Goal: Navigation & Orientation: Find specific page/section

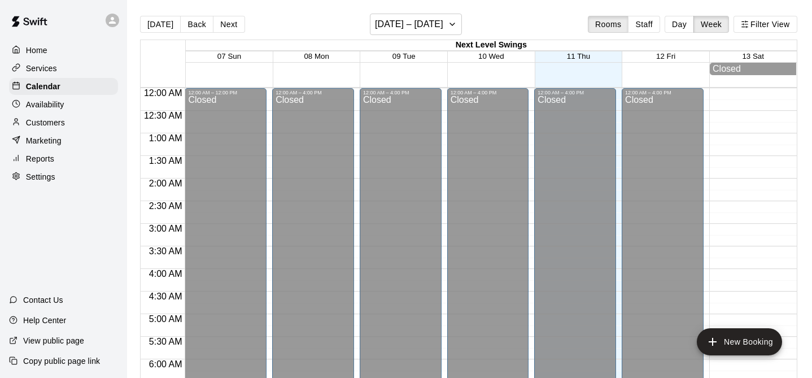
scroll to position [673, 0]
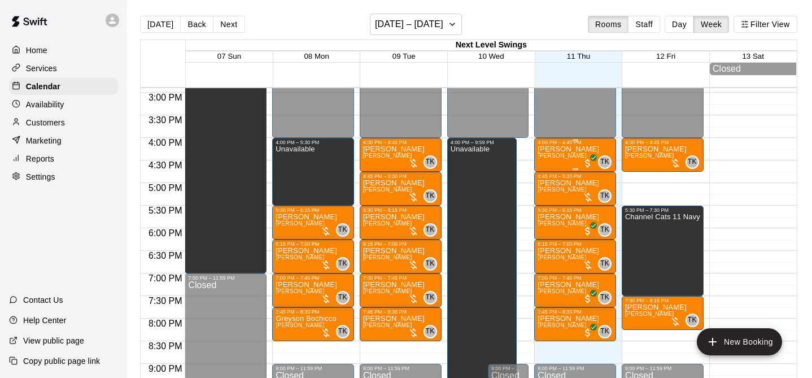
click at [560, 149] on p "[PERSON_NAME]" at bounding box center [568, 149] width 62 height 0
click at [734, 189] on div at bounding box center [406, 189] width 812 height 378
click at [594, 146] on div "[PERSON_NAME] [PERSON_NAME] TK 0" at bounding box center [574, 334] width 75 height 378
click at [549, 154] on icon "edit" at bounding box center [550, 158] width 14 height 14
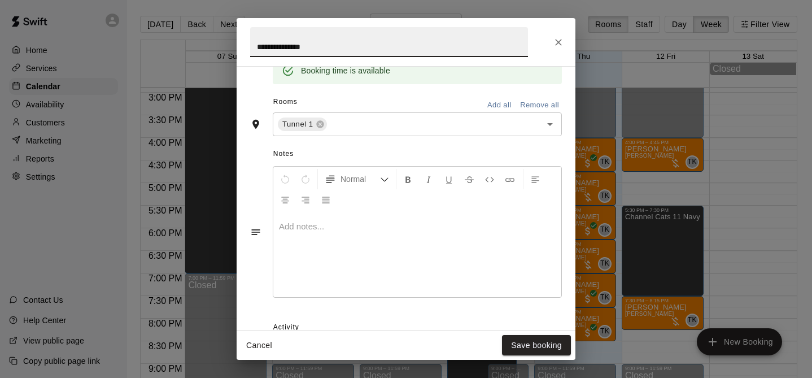
scroll to position [371, 0]
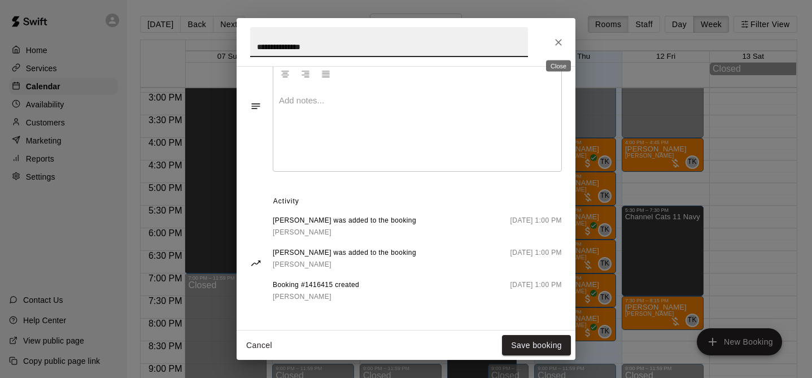
click at [554, 41] on icon "Close" at bounding box center [558, 42] width 11 height 11
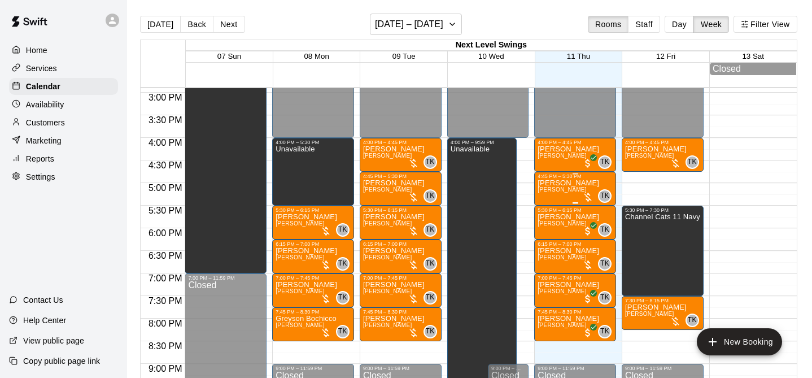
click at [565, 183] on p "[PERSON_NAME]" at bounding box center [568, 183] width 62 height 0
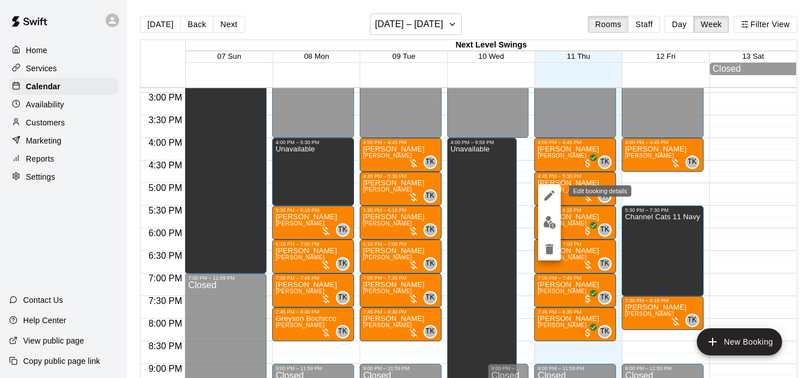
click at [549, 196] on icon "edit" at bounding box center [549, 195] width 10 height 10
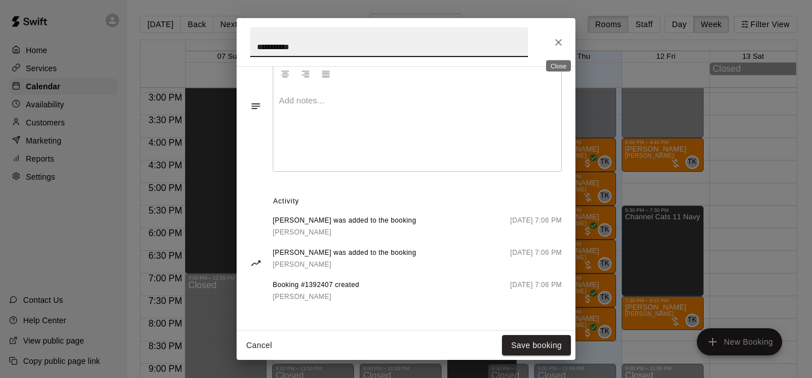
click at [559, 39] on icon "Close" at bounding box center [558, 42] width 11 height 11
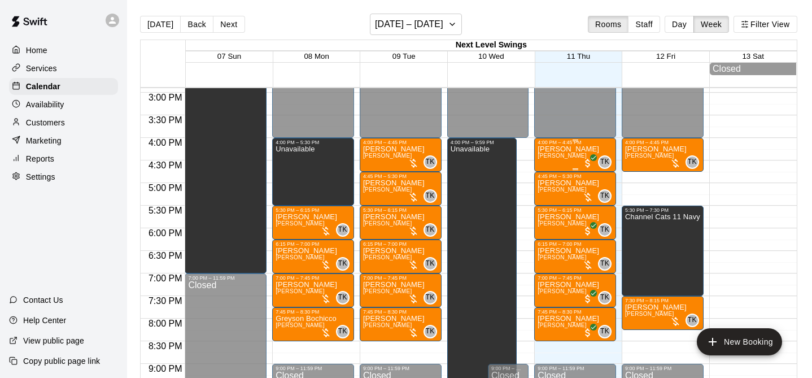
click at [597, 153] on div "[PERSON_NAME] [PERSON_NAME] TK 0" at bounding box center [574, 334] width 75 height 378
click at [659, 191] on div at bounding box center [406, 189] width 812 height 378
click at [577, 217] on p "[PERSON_NAME]" at bounding box center [568, 217] width 62 height 0
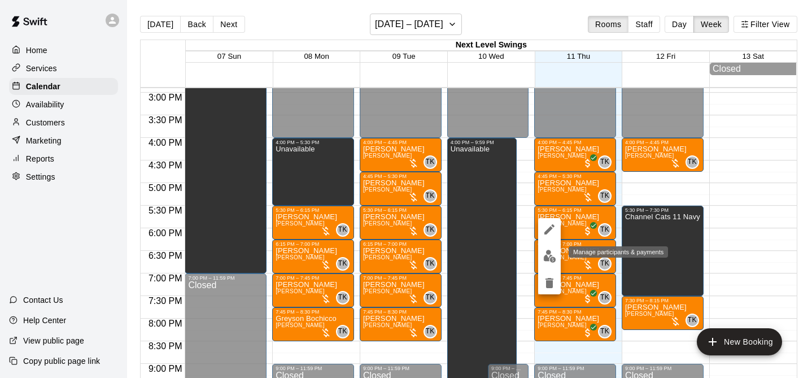
click at [546, 251] on img "edit" at bounding box center [549, 256] width 13 height 13
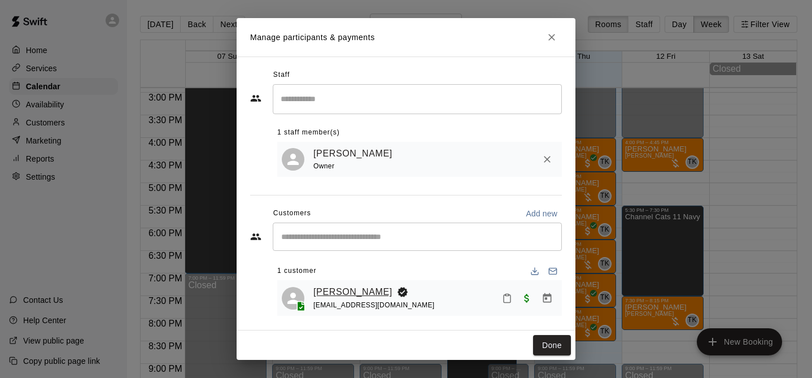
click at [349, 295] on link "[PERSON_NAME]" at bounding box center [352, 292] width 79 height 15
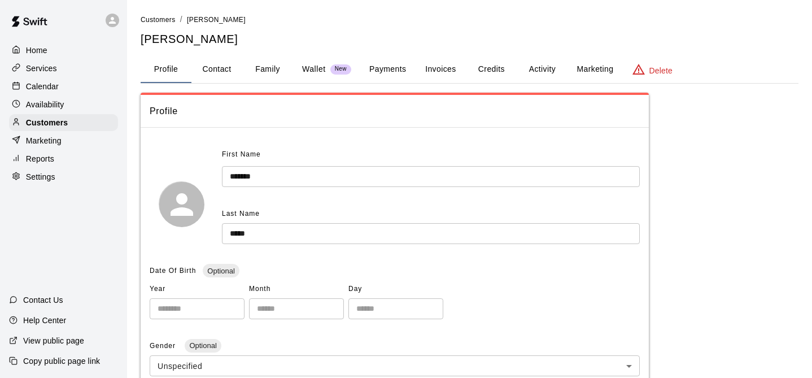
click at [391, 70] on button "Payments" at bounding box center [387, 69] width 55 height 27
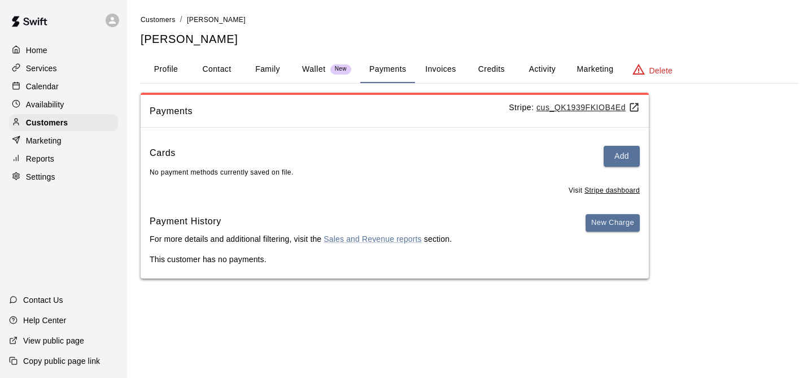
click at [63, 89] on div "Calendar" at bounding box center [63, 86] width 109 height 17
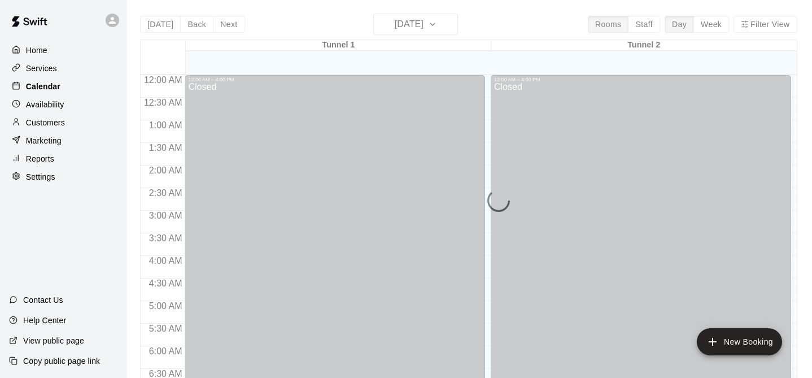
scroll to position [493, 0]
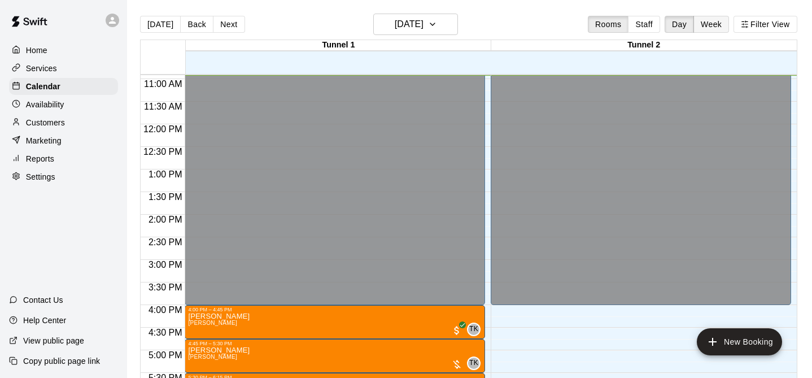
click at [719, 25] on button "Week" at bounding box center [711, 24] width 36 height 17
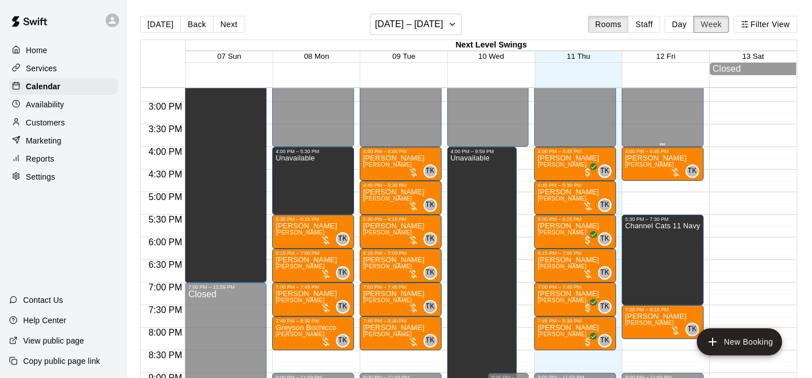
scroll to position [664, 0]
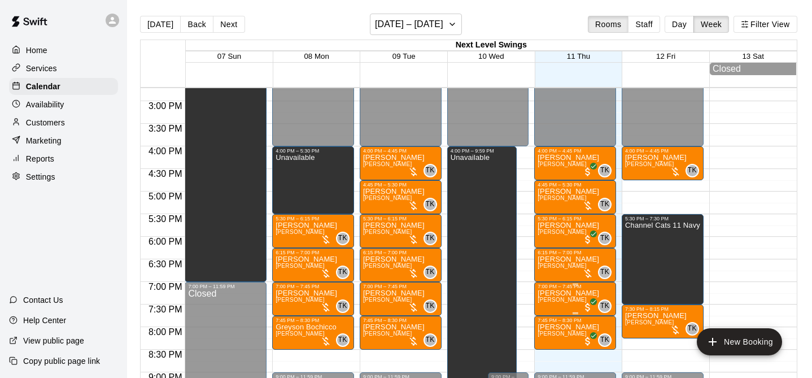
click at [562, 293] on p "[PERSON_NAME]" at bounding box center [568, 293] width 62 height 0
click at [755, 257] on div at bounding box center [406, 189] width 812 height 378
click at [568, 293] on p "[PERSON_NAME]" at bounding box center [568, 293] width 62 height 0
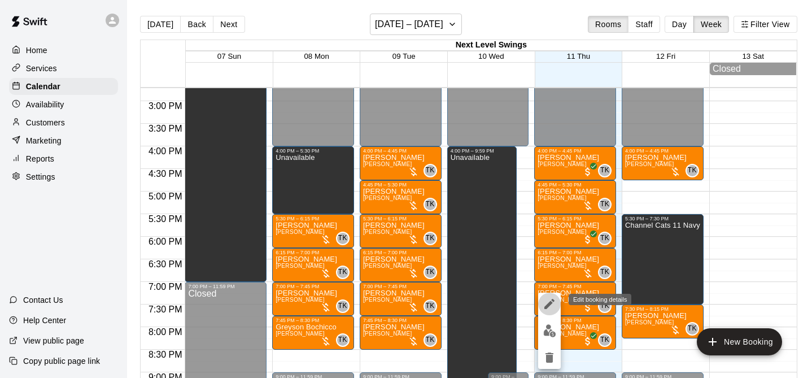
click at [546, 300] on icon "edit" at bounding box center [550, 304] width 14 height 14
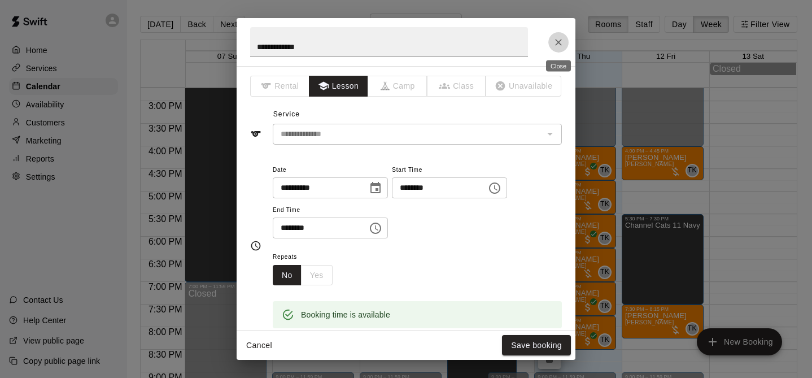
click at [554, 37] on icon "Close" at bounding box center [558, 42] width 11 height 11
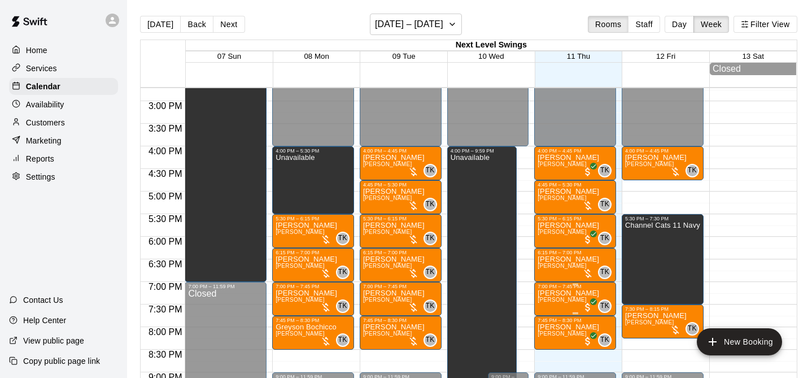
click at [568, 298] on span "[PERSON_NAME]" at bounding box center [561, 299] width 49 height 6
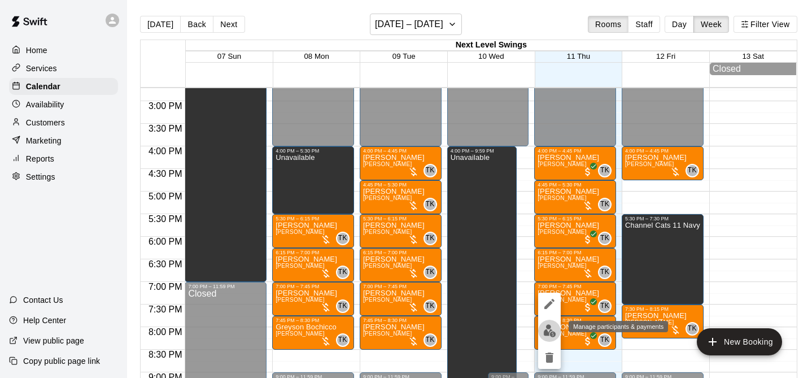
click at [549, 326] on img "edit" at bounding box center [549, 330] width 13 height 13
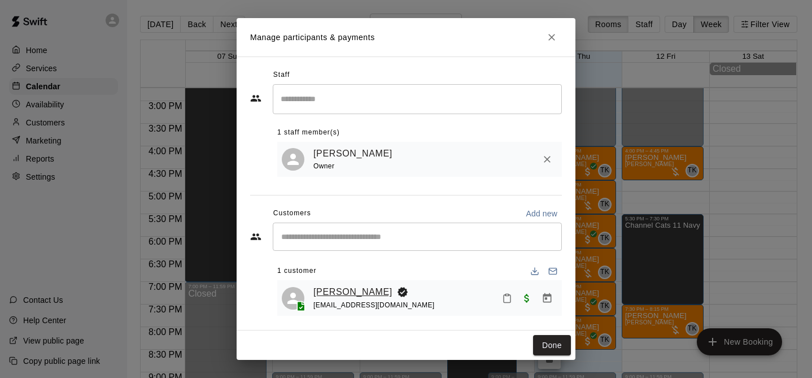
click at [331, 288] on link "[PERSON_NAME]" at bounding box center [352, 292] width 79 height 15
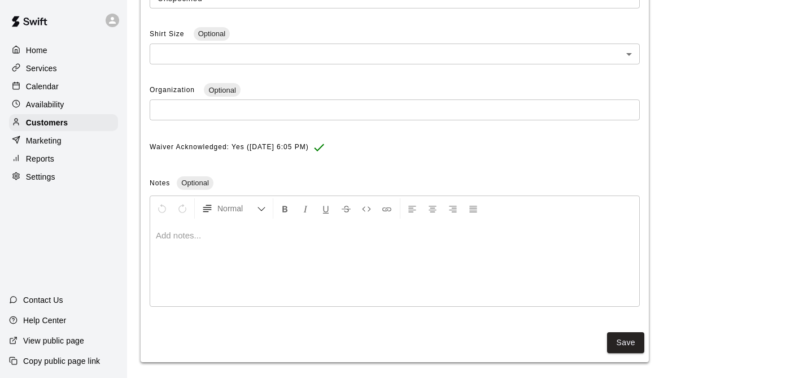
scroll to position [374, 0]
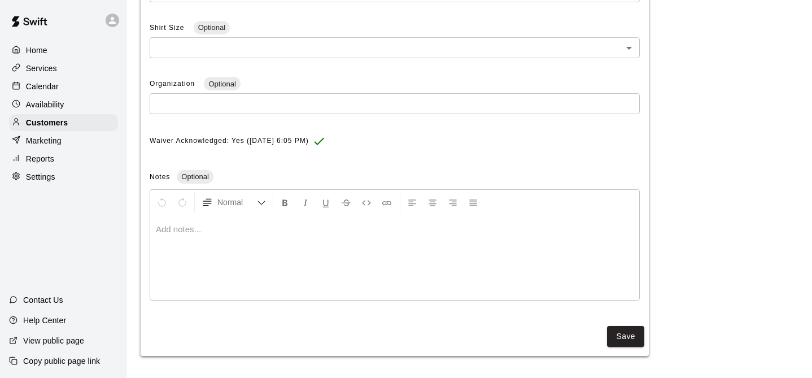
click at [62, 88] on div "Calendar" at bounding box center [63, 86] width 109 height 17
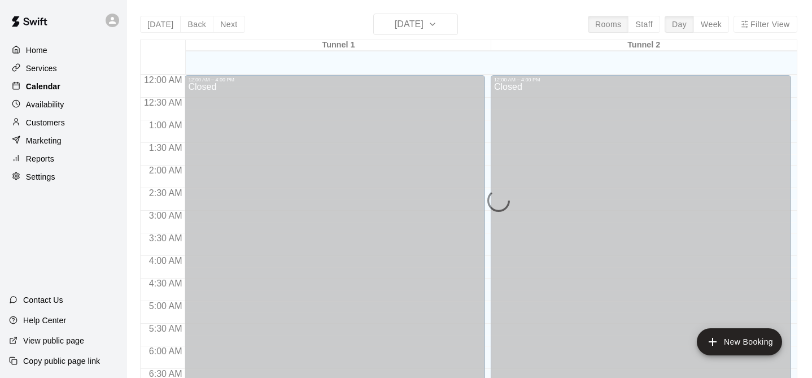
scroll to position [493, 0]
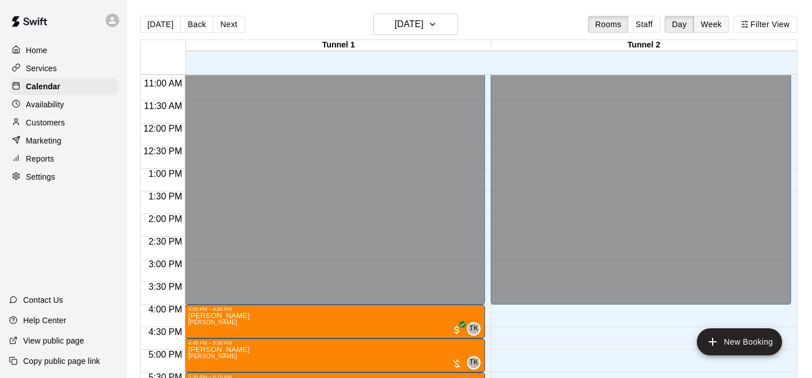
click at [701, 21] on button "Week" at bounding box center [711, 24] width 36 height 17
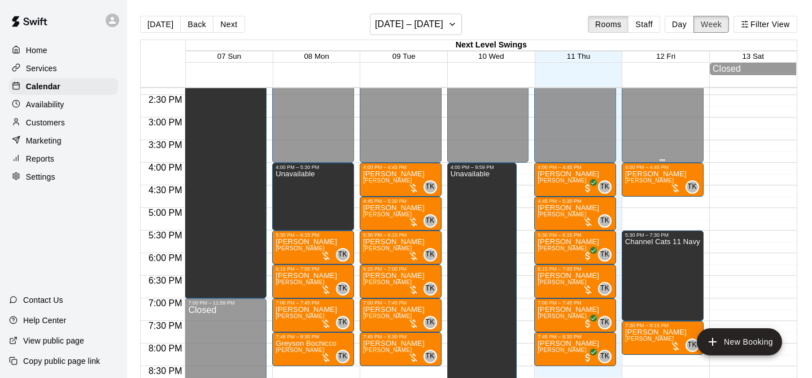
scroll to position [650, 0]
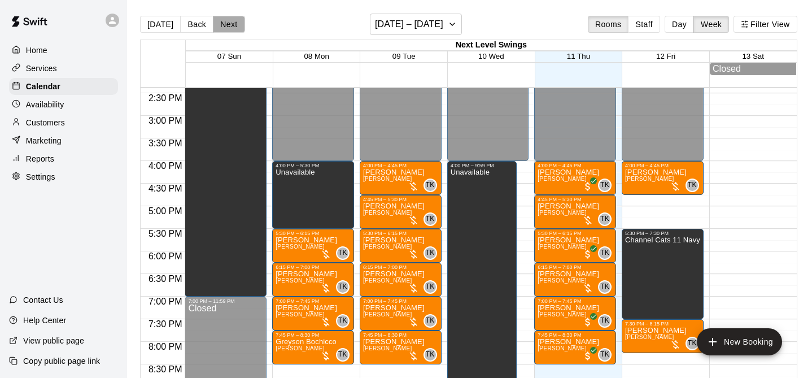
click at [234, 16] on button "Next" at bounding box center [229, 24] width 32 height 17
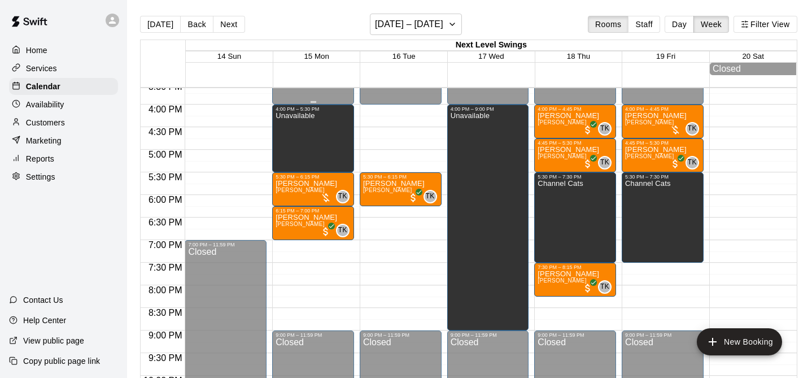
scroll to position [709, 0]
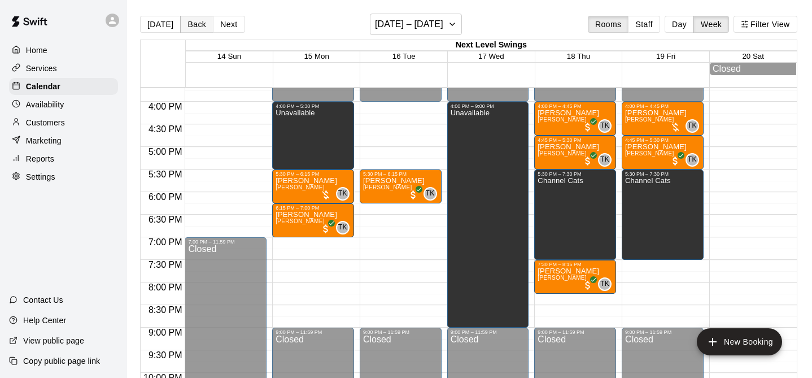
click at [196, 28] on button "Back" at bounding box center [196, 24] width 33 height 17
